Goal: Task Accomplishment & Management: Use online tool/utility

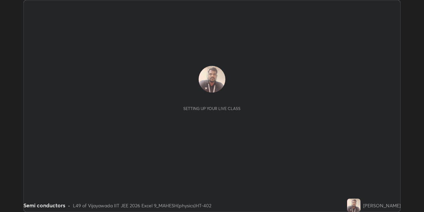
scroll to position [212, 423]
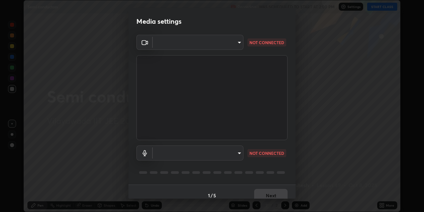
type input "580cdf1e43ac14fa12f0c2cca4424a0ce01e80e8fe0b5185679ab71dc8131535"
type input "communications"
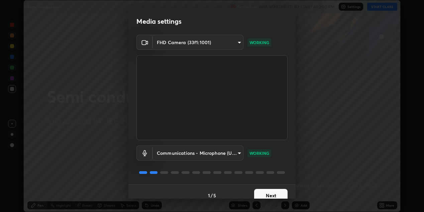
click at [261, 191] on button "Next" at bounding box center [270, 195] width 33 height 13
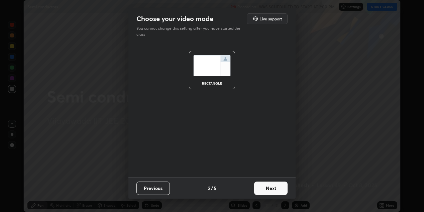
click at [263, 189] on button "Next" at bounding box center [270, 187] width 33 height 13
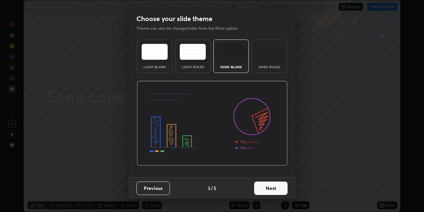
click at [266, 189] on button "Next" at bounding box center [270, 187] width 33 height 13
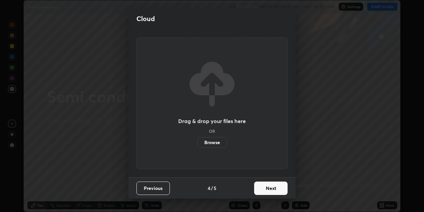
click at [267, 188] on button "Next" at bounding box center [270, 187] width 33 height 13
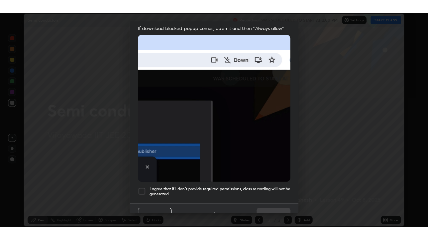
scroll to position [144, 0]
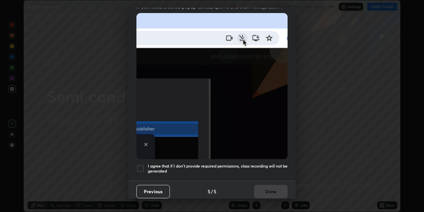
click at [138, 164] on div at bounding box center [140, 168] width 8 height 8
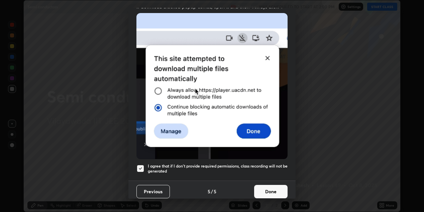
click at [262, 189] on button "Done" at bounding box center [270, 191] width 33 height 13
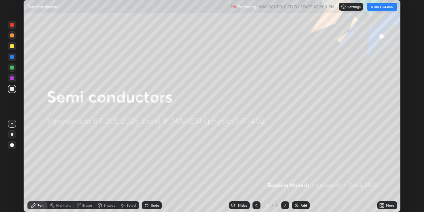
click at [375, 8] on button "START CLASS" at bounding box center [382, 7] width 30 height 8
click at [352, 7] on p "Settings" at bounding box center [356, 6] width 13 height 3
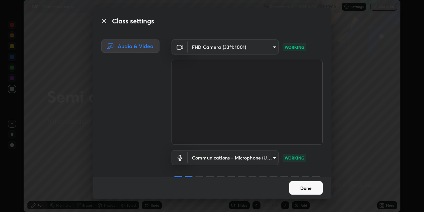
click at [300, 186] on button "Done" at bounding box center [305, 187] width 33 height 13
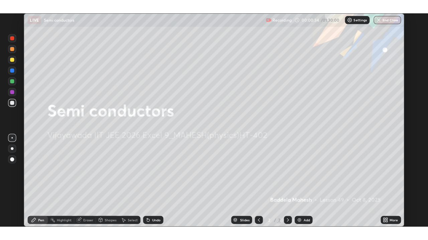
scroll to position [240, 428]
